Goal: Check status: Check status

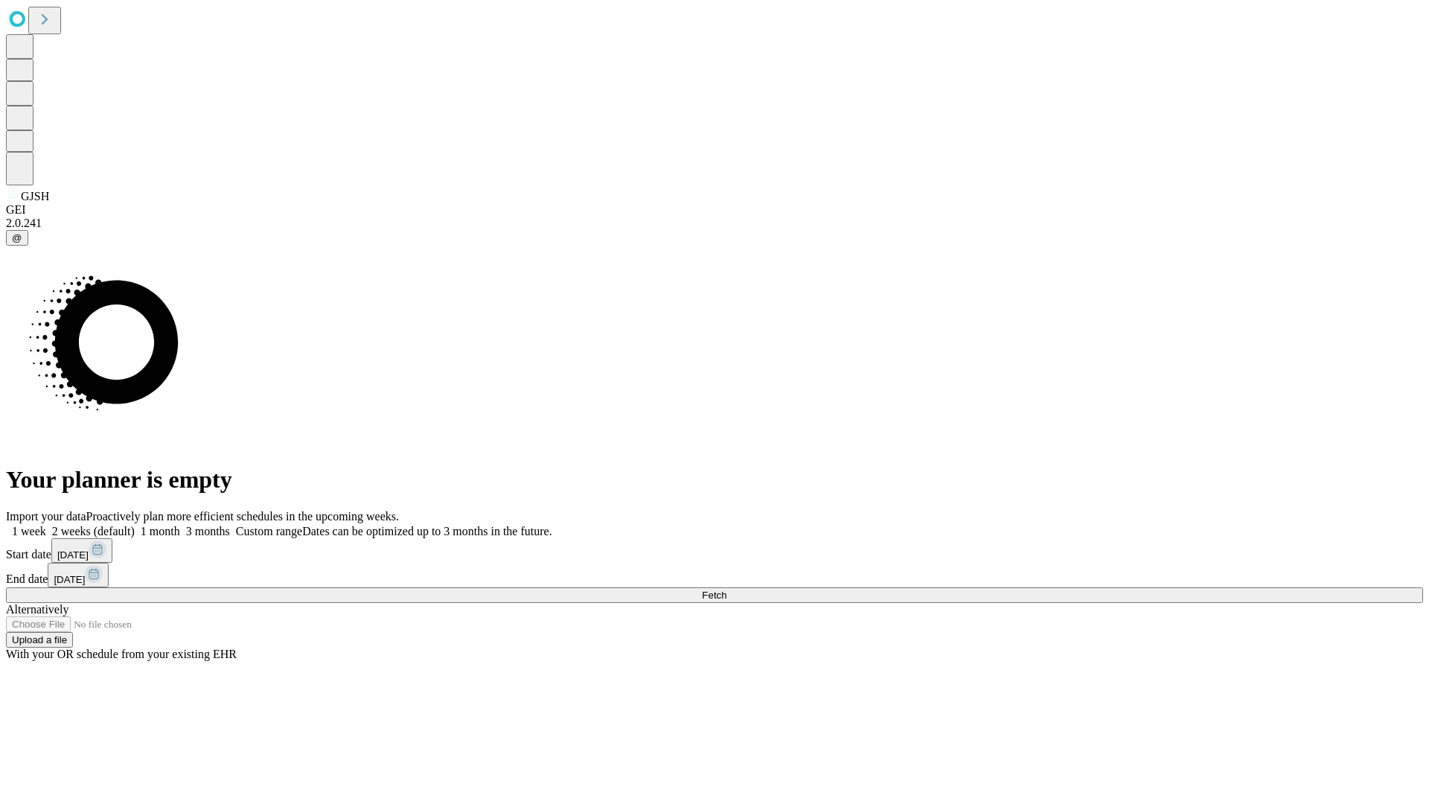
click at [726, 589] on span "Fetch" at bounding box center [714, 594] width 25 height 11
